Goal: Transaction & Acquisition: Book appointment/travel/reservation

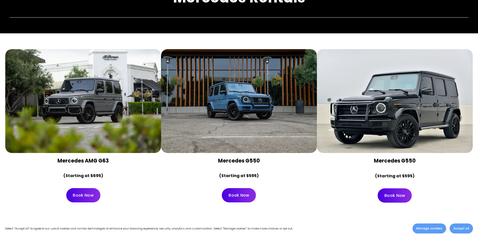
scroll to position [75, 0]
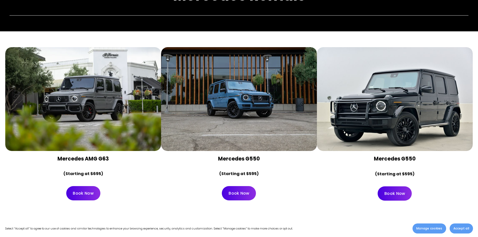
click at [238, 192] on link "Book Now" at bounding box center [239, 193] width 34 height 14
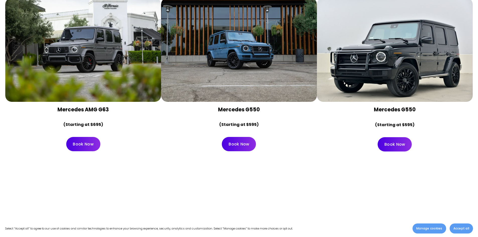
scroll to position [151, 0]
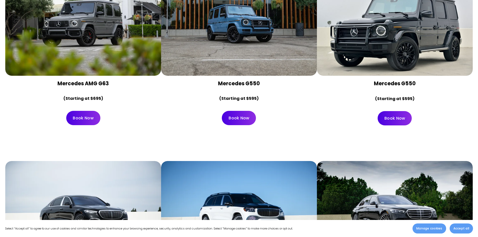
click at [241, 118] on link "Book Now" at bounding box center [239, 118] width 34 height 14
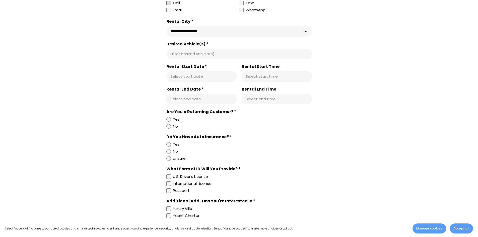
scroll to position [251, 0]
